Goal: Information Seeking & Learning: Learn about a topic

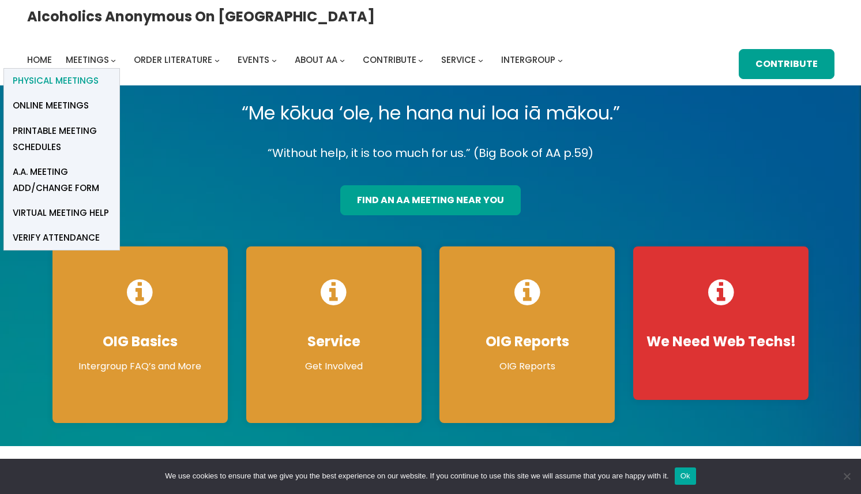
click at [99, 73] on span "Physical Meetings" at bounding box center [56, 81] width 86 height 16
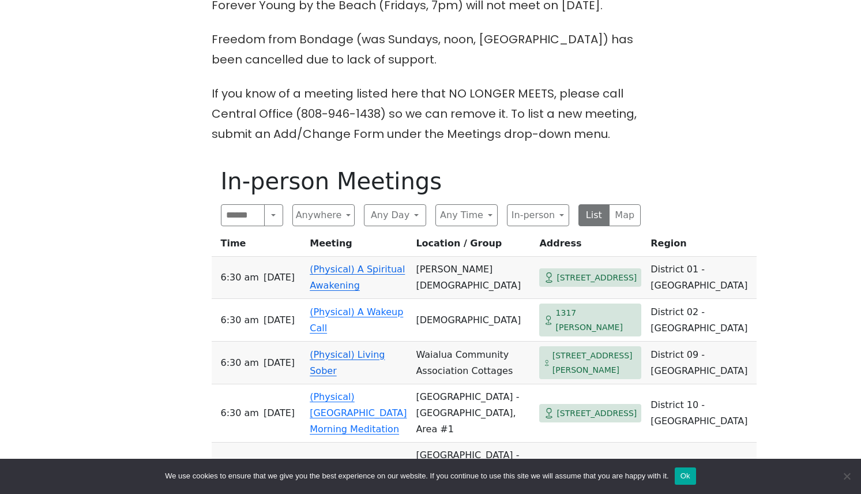
scroll to position [461, 0]
click at [336, 204] on button "Anywhere" at bounding box center [323, 215] width 62 height 22
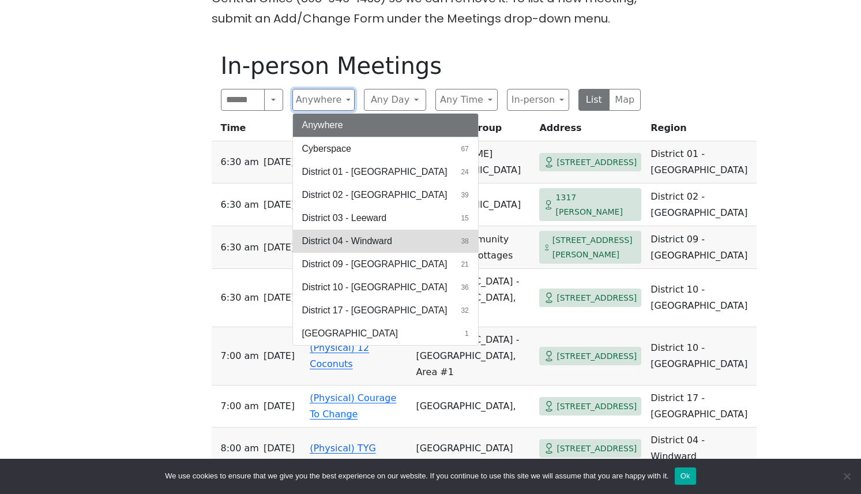
scroll to position [576, 0]
click at [339, 234] on span "District 04 - Windward" at bounding box center [347, 241] width 90 height 14
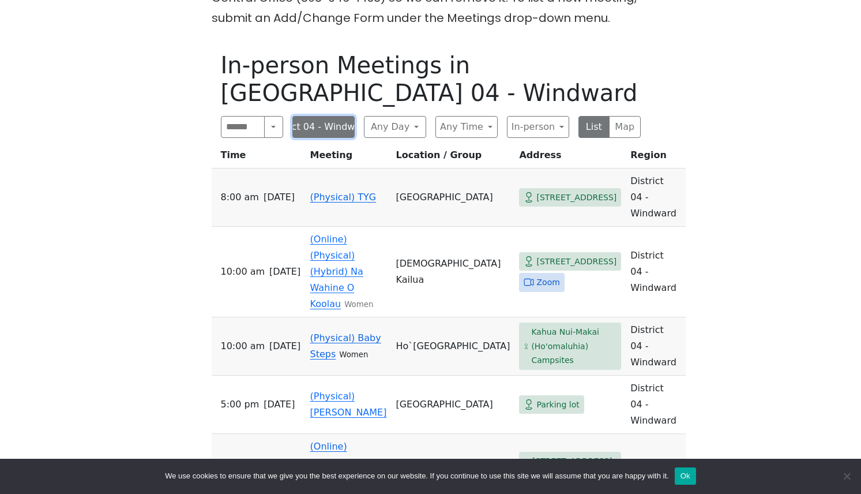
click at [350, 116] on button "District 04 - Windward" at bounding box center [323, 127] width 62 height 22
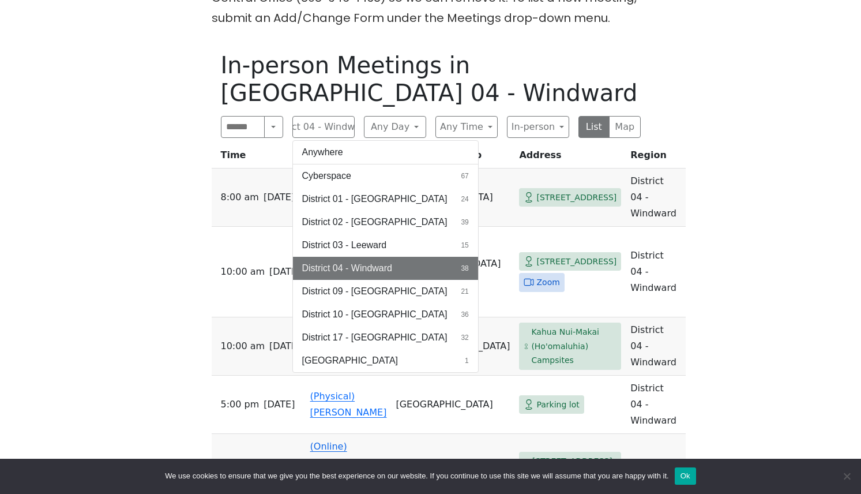
click at [371, 69] on h1 "In-person Meetings in District 04 - Windward" at bounding box center [431, 78] width 420 height 55
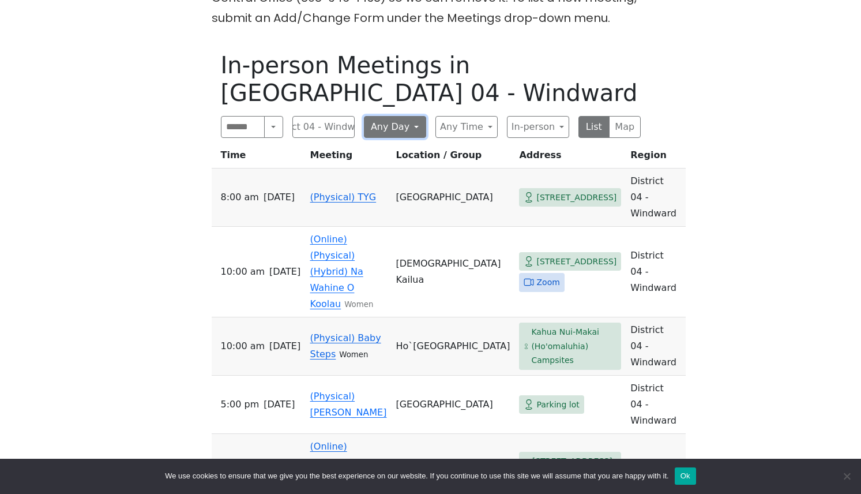
click at [394, 116] on button "Any Day" at bounding box center [395, 127] width 62 height 22
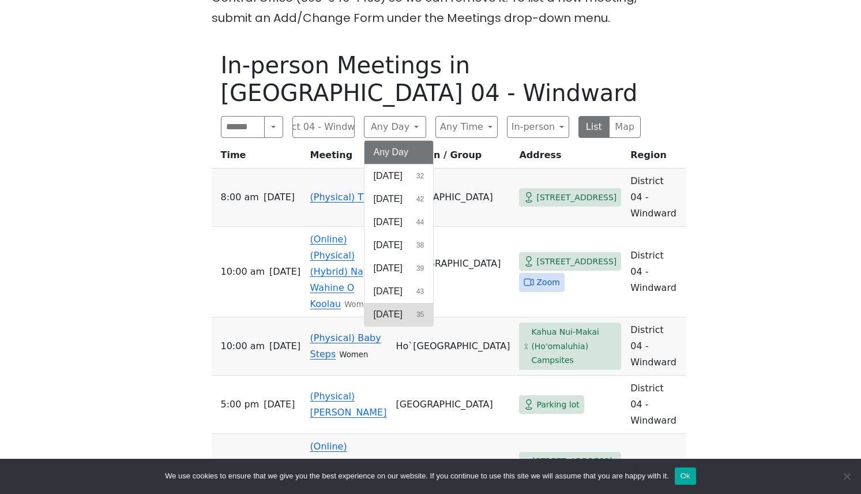
click at [400, 307] on span "Saturday" at bounding box center [388, 314] width 29 height 14
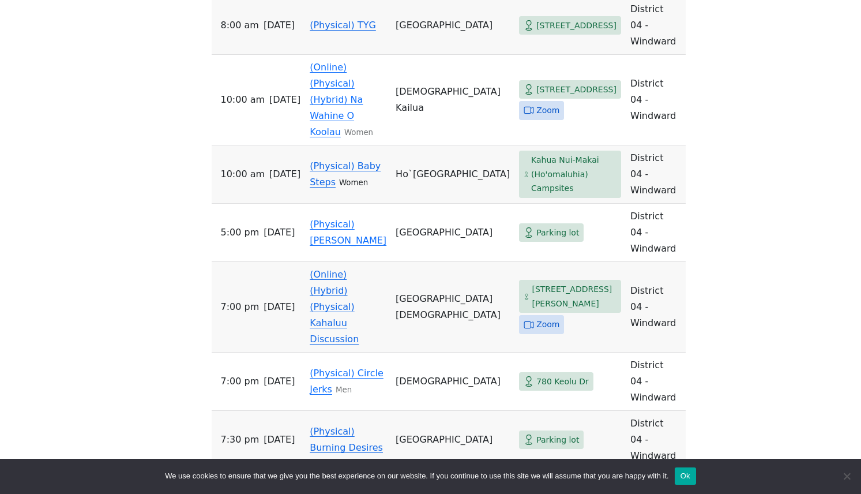
scroll to position [749, 0]
click at [314, 218] on link "(Physical) Pau Hana" at bounding box center [348, 231] width 77 height 27
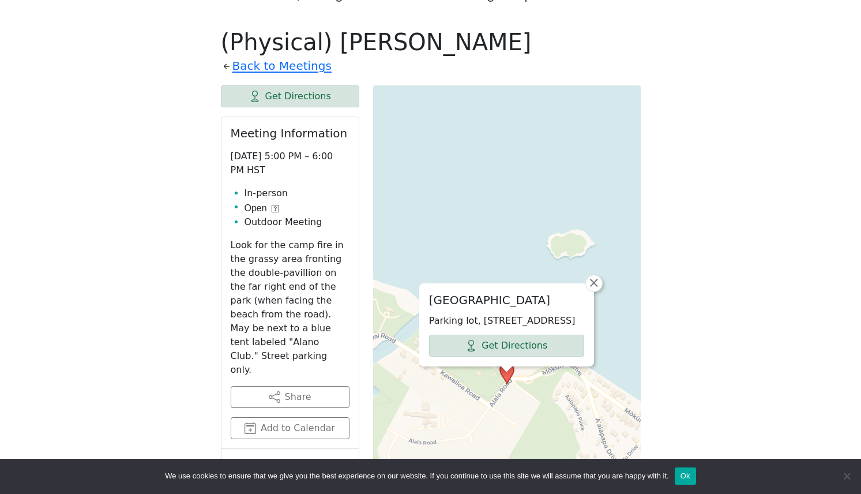
scroll to position [599, 0]
click at [277, 205] on icon at bounding box center [275, 208] width 7 height 7
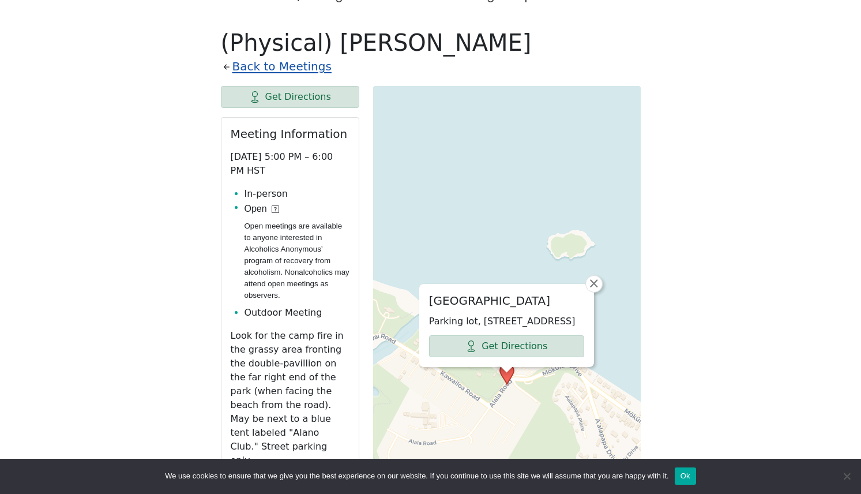
click at [281, 57] on link "Back to Meetings" at bounding box center [281, 67] width 99 height 20
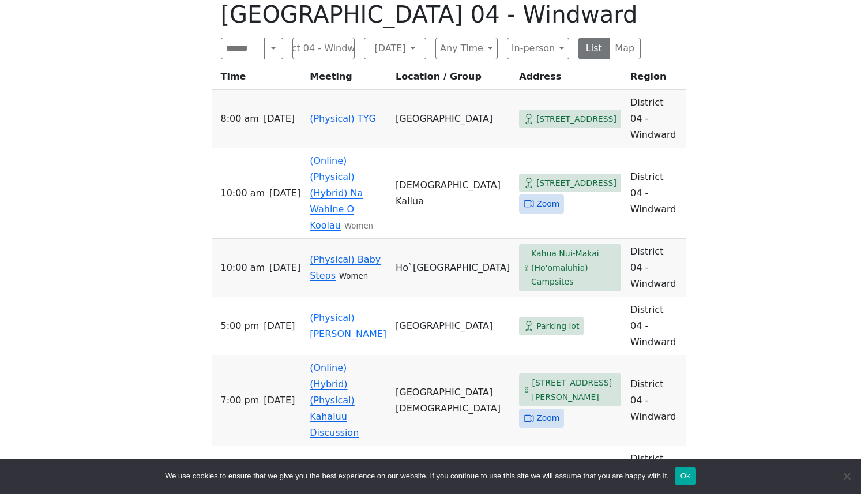
scroll to position [655, 0]
click at [323, 155] on link "(Online) (Physical) (Hybrid) Na Wahine O Koolau" at bounding box center [336, 193] width 53 height 76
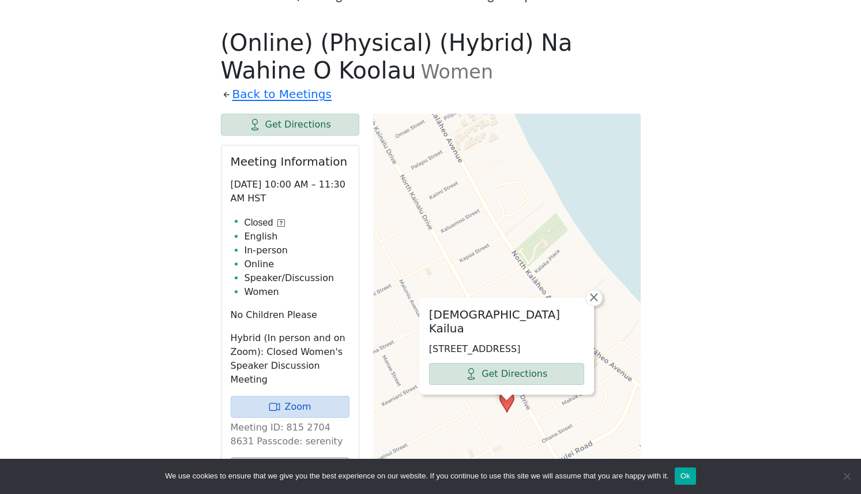
scroll to position [655, 0]
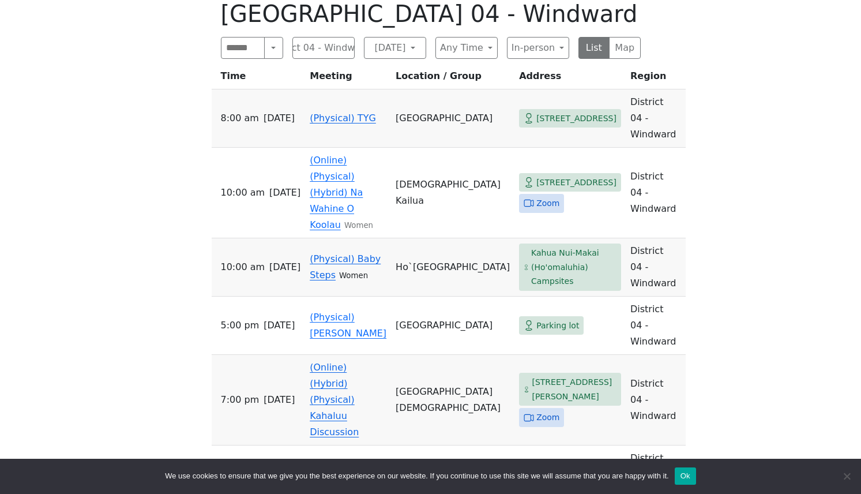
click at [325, 238] on td "(Physical) Baby Steps Women" at bounding box center [348, 267] width 86 height 58
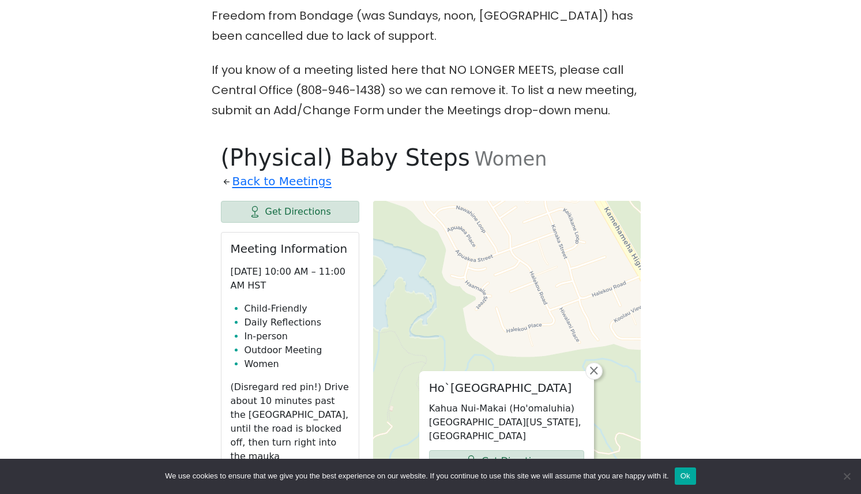
scroll to position [483, 0]
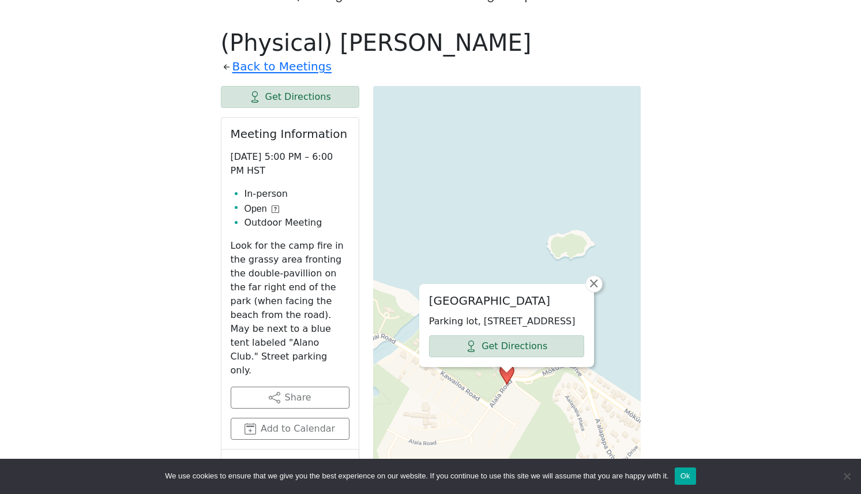
scroll to position [749, 0]
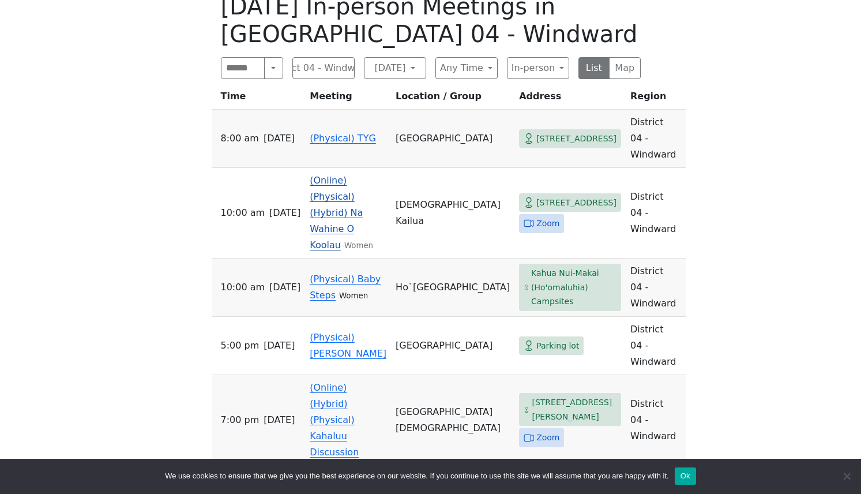
scroll to position [634, 0]
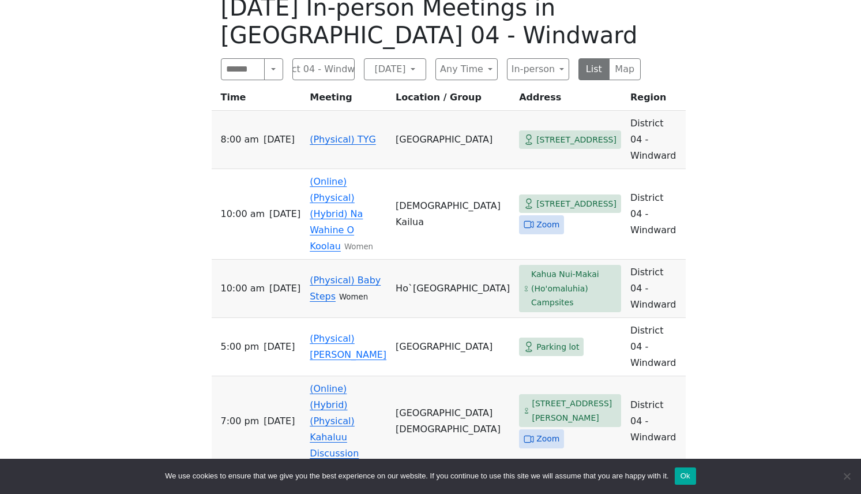
click at [328, 134] on link "(Physical) TYG" at bounding box center [343, 139] width 66 height 11
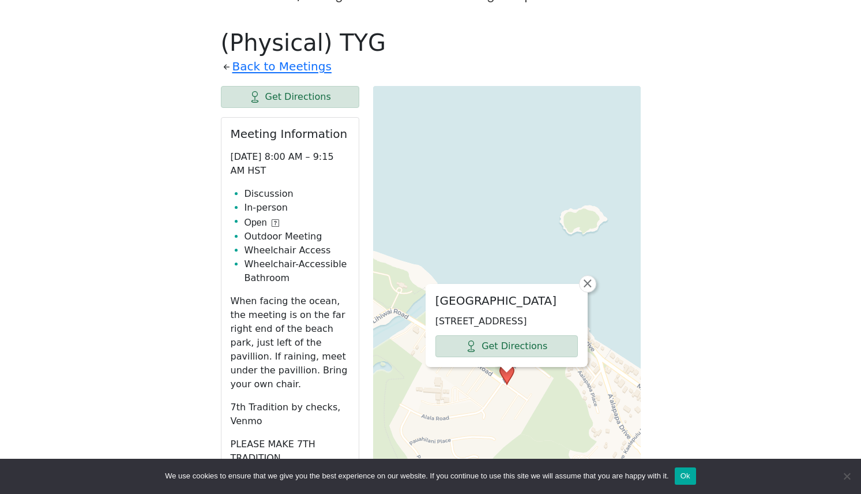
scroll to position [598, 0]
click at [587, 277] on span "×" at bounding box center [588, 284] width 12 height 14
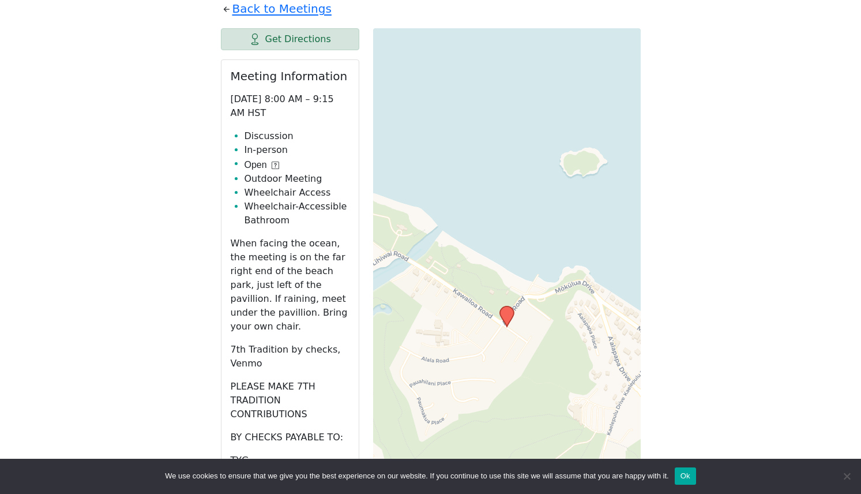
scroll to position [656, 0]
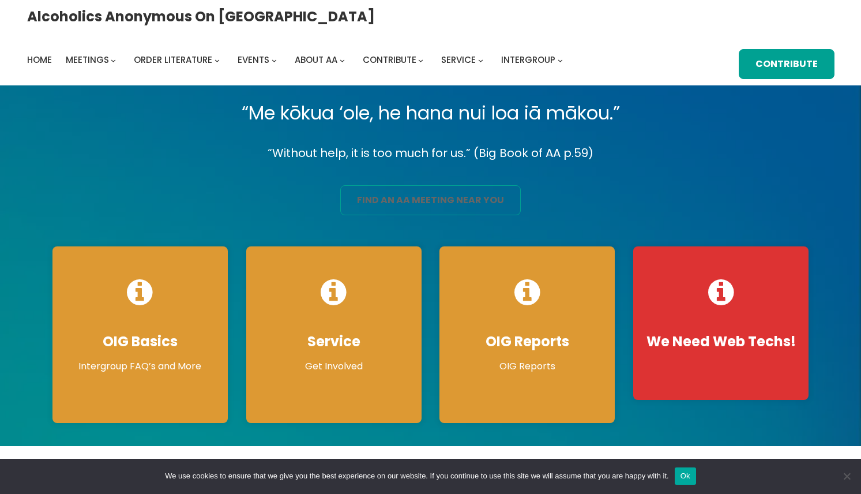
click at [405, 198] on link "find an aa meeting near you" at bounding box center [430, 200] width 180 height 30
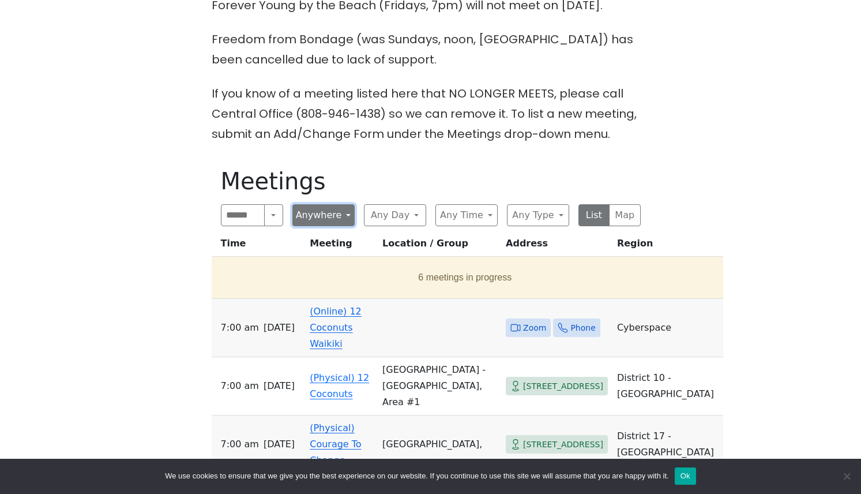
scroll to position [461, 0]
click at [351, 204] on button "Anywhere" at bounding box center [323, 215] width 62 height 22
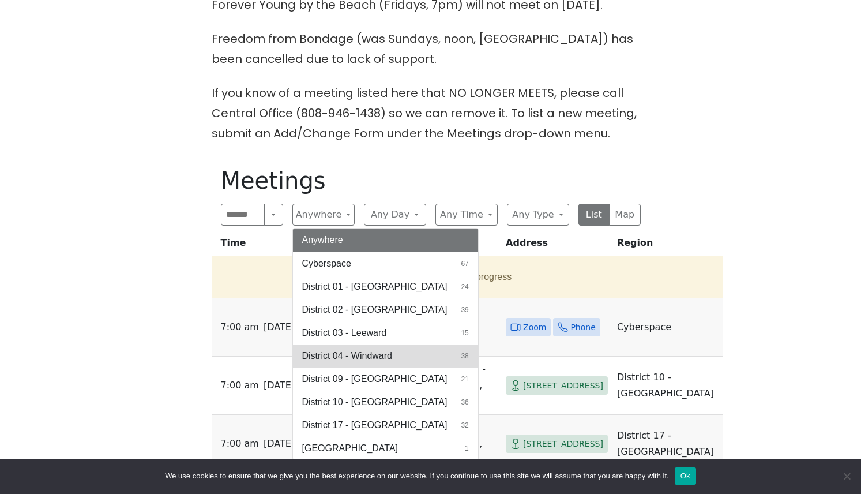
click at [337, 349] on span "District 04 - Windward" at bounding box center [347, 356] width 90 height 14
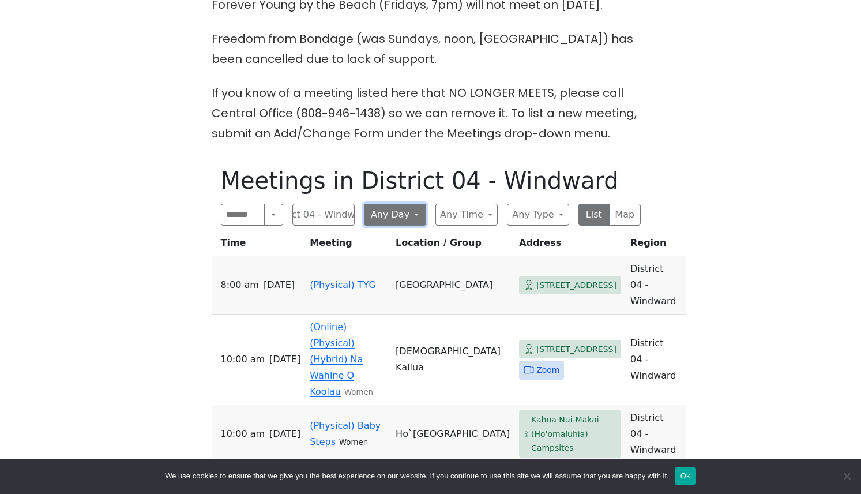
click at [416, 204] on button "Any Day" at bounding box center [395, 215] width 62 height 22
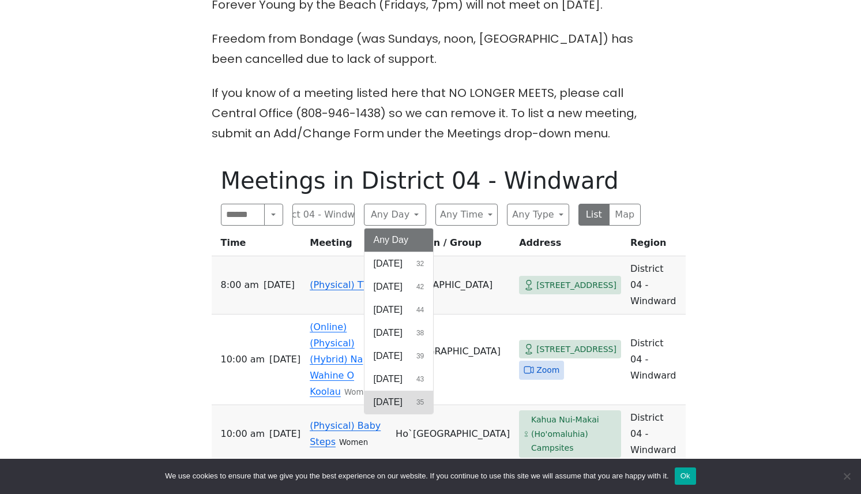
click at [386, 395] on span "Saturday" at bounding box center [388, 402] width 29 height 14
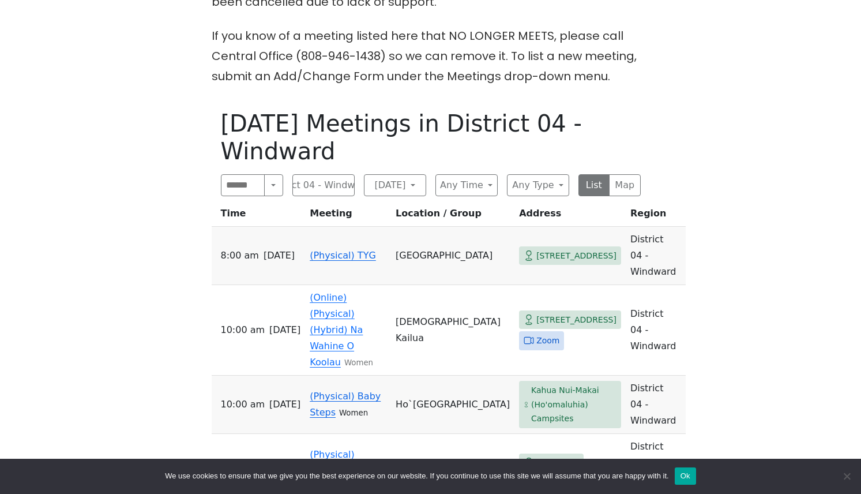
scroll to position [518, 0]
click at [326, 249] on link "(Physical) TYG" at bounding box center [343, 254] width 66 height 11
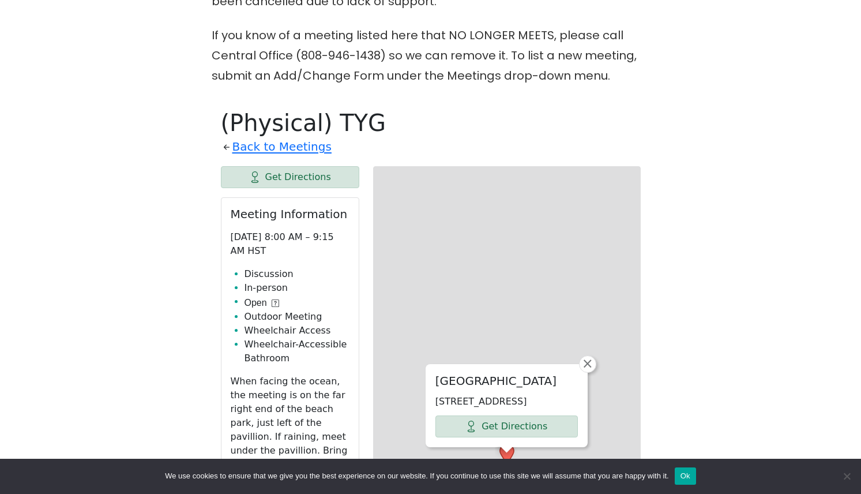
scroll to position [599, 0]
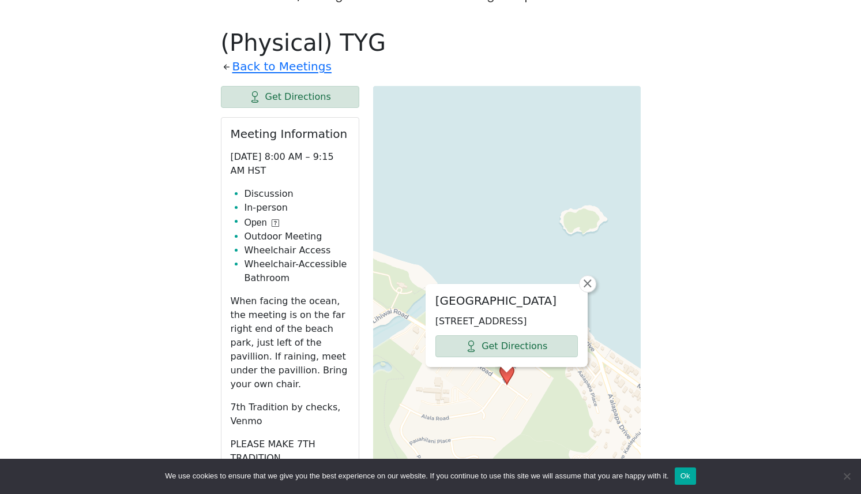
click at [412, 29] on h1 "(Physical) TYG" at bounding box center [431, 43] width 420 height 28
